Goal: Task Accomplishment & Management: Manage account settings

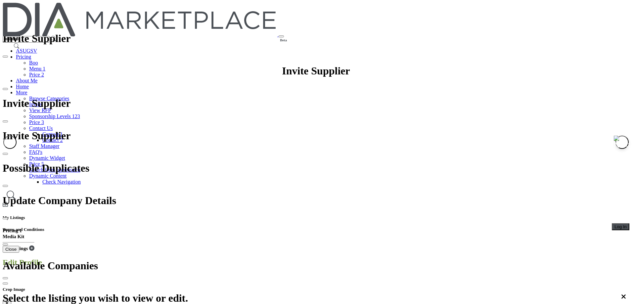
click at [0, 0] on div at bounding box center [0, 0] width 0 height 0
click at [615, 224] on span "Log In" at bounding box center [621, 226] width 12 height 5
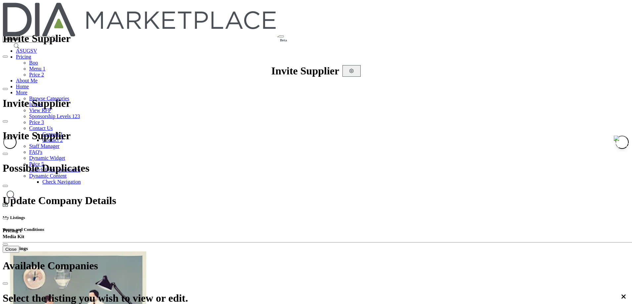
click at [613, 9] on icon at bounding box center [615, 6] width 5 height 5
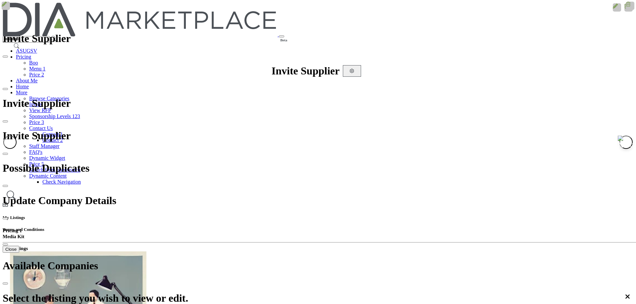
scroll to position [397, 0]
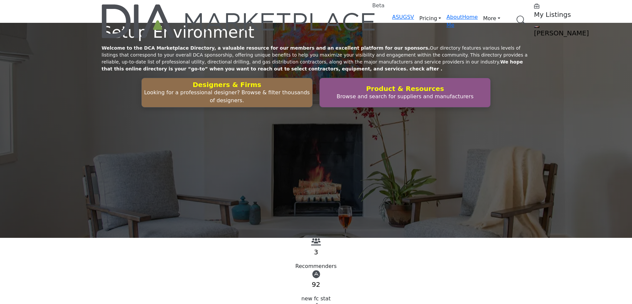
click at [534, 11] on h5 "My Listings" at bounding box center [575, 15] width 83 height 8
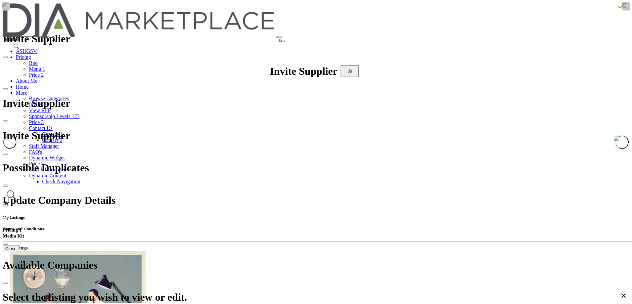
scroll to position [265, 0]
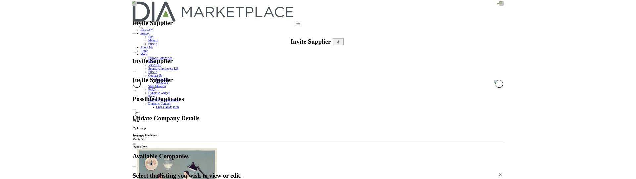
scroll to position [33, 0]
